Goal: Find specific page/section: Find specific page/section

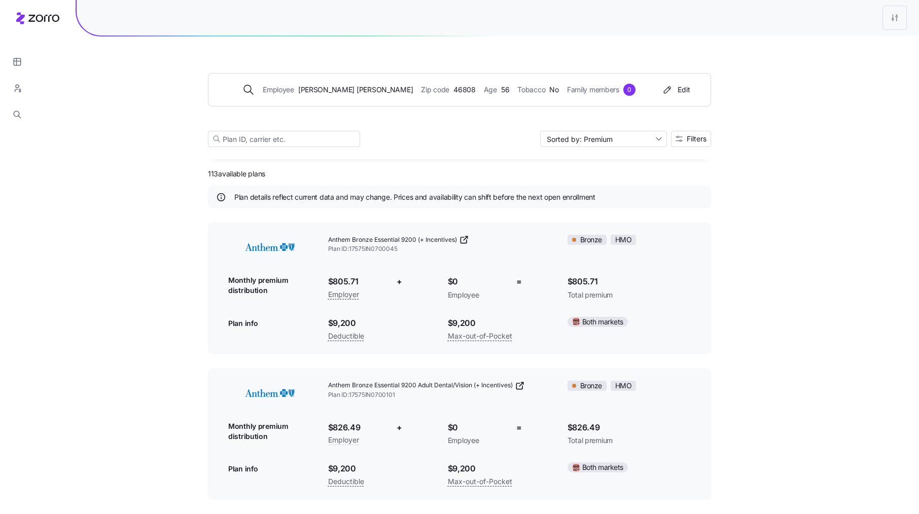
scroll to position [1638, 0]
